Goal: Submit feedback/report problem

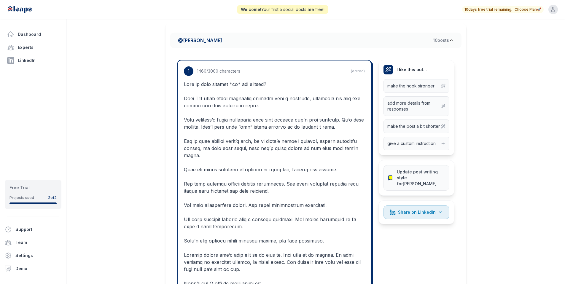
scroll to position [129, 0]
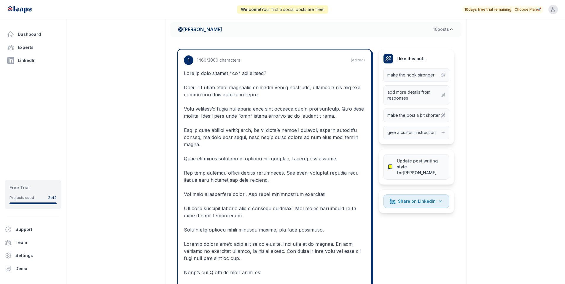
click at [260, 97] on p at bounding box center [274, 205] width 181 height 271
click at [255, 94] on p at bounding box center [274, 205] width 181 height 271
click at [231, 94] on p at bounding box center [274, 205] width 181 height 271
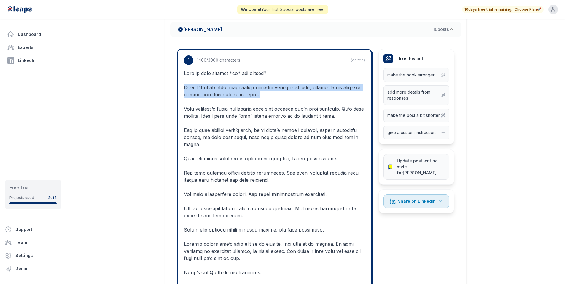
click at [231, 94] on p at bounding box center [274, 205] width 181 height 271
click at [233, 94] on p at bounding box center [274, 205] width 181 height 271
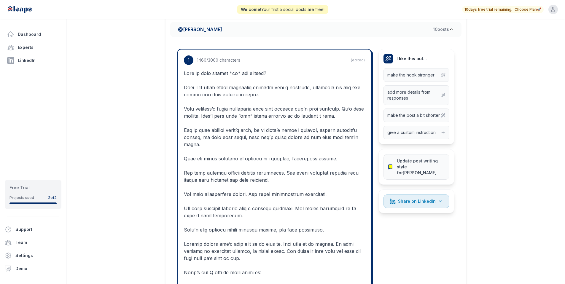
drag, startPoint x: 271, startPoint y: 71, endPoint x: 260, endPoint y: 73, distance: 11.1
click at [269, 72] on p at bounding box center [274, 205] width 181 height 271
click at [259, 73] on p at bounding box center [274, 205] width 181 height 271
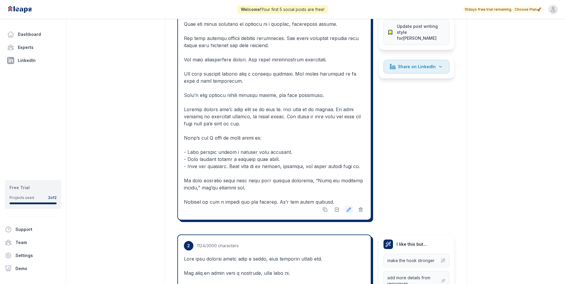
click at [352, 209] on button at bounding box center [349, 210] width 8 height 8
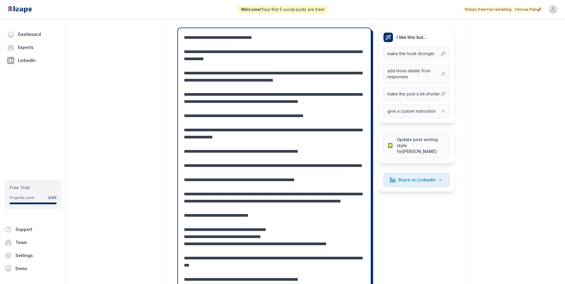
scroll to position [147, 0]
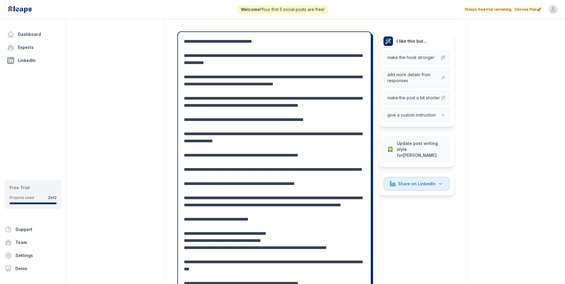
click at [214, 38] on textarea at bounding box center [274, 173] width 181 height 271
click at [215, 39] on textarea at bounding box center [274, 173] width 181 height 271
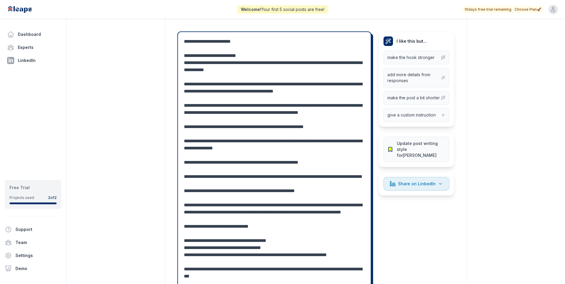
click at [196, 41] on textarea at bounding box center [274, 177] width 181 height 278
drag, startPoint x: 265, startPoint y: 60, endPoint x: 239, endPoint y: 56, distance: 26.6
click at [239, 56] on textarea at bounding box center [274, 177] width 181 height 278
click at [250, 59] on textarea at bounding box center [274, 177] width 181 height 278
drag, startPoint x: 249, startPoint y: 56, endPoint x: 239, endPoint y: 55, distance: 10.4
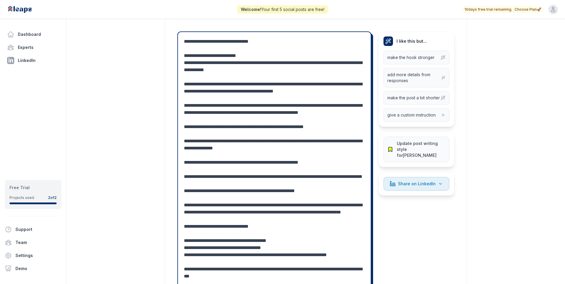
click at [239, 55] on textarea at bounding box center [274, 177] width 181 height 278
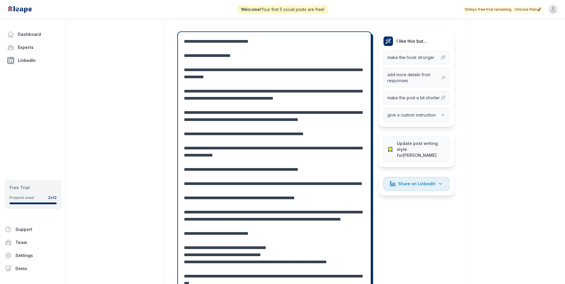
click at [252, 56] on textarea at bounding box center [274, 180] width 181 height 285
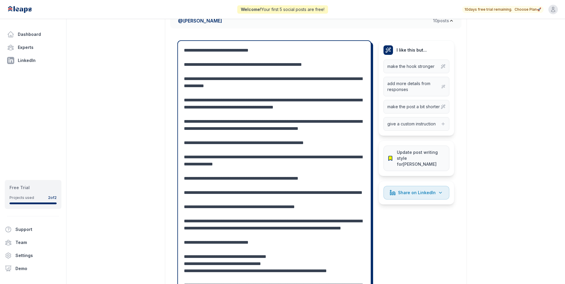
scroll to position [0, 0]
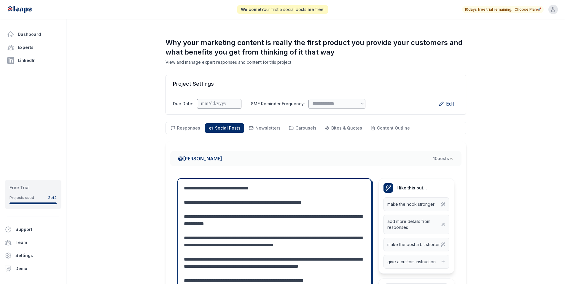
type textarea "**********"
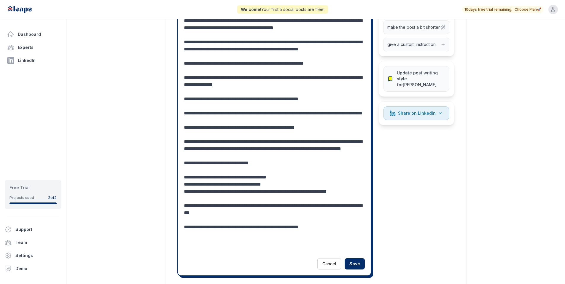
scroll to position [214, 0]
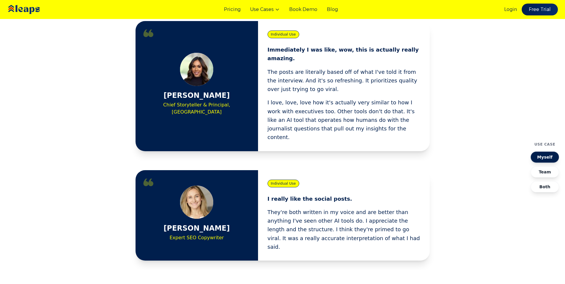
scroll to position [263, 0]
